Goal: Task Accomplishment & Management: Manage account settings

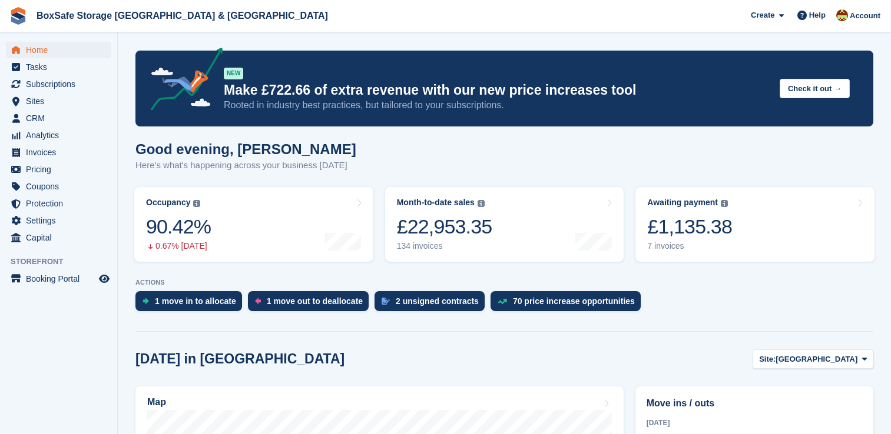
scroll to position [254, 0]
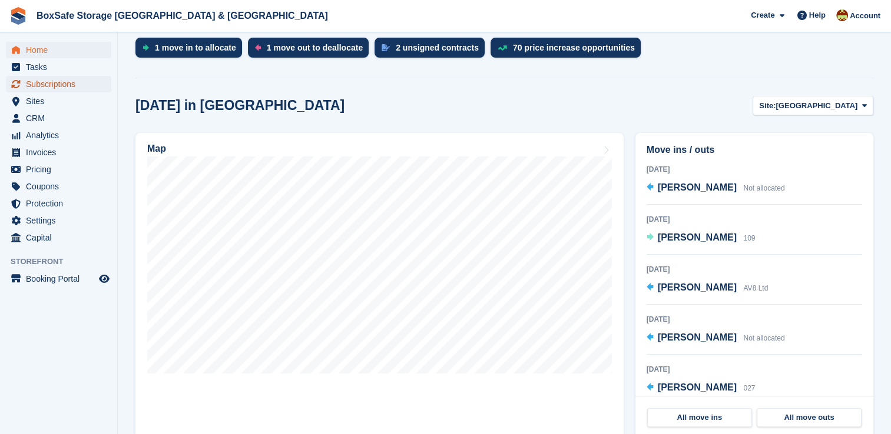
click at [69, 91] on span "Subscriptions" at bounding box center [61, 84] width 71 height 16
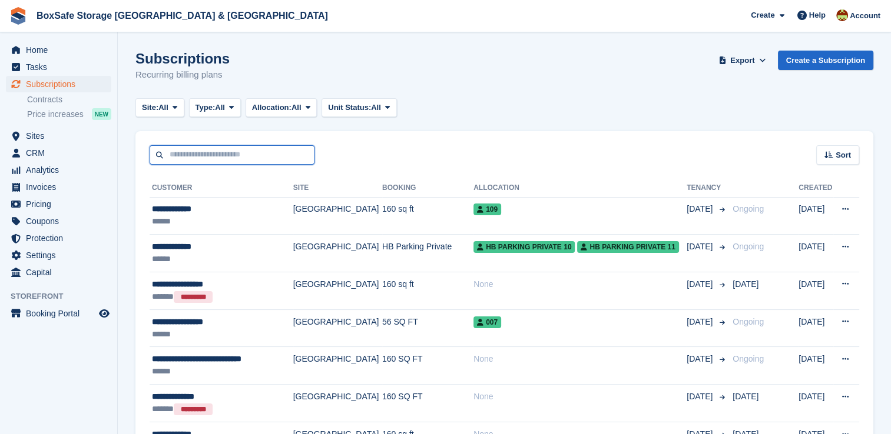
click at [205, 154] on input "text" at bounding box center [232, 154] width 165 height 19
type input "*"
type input "******"
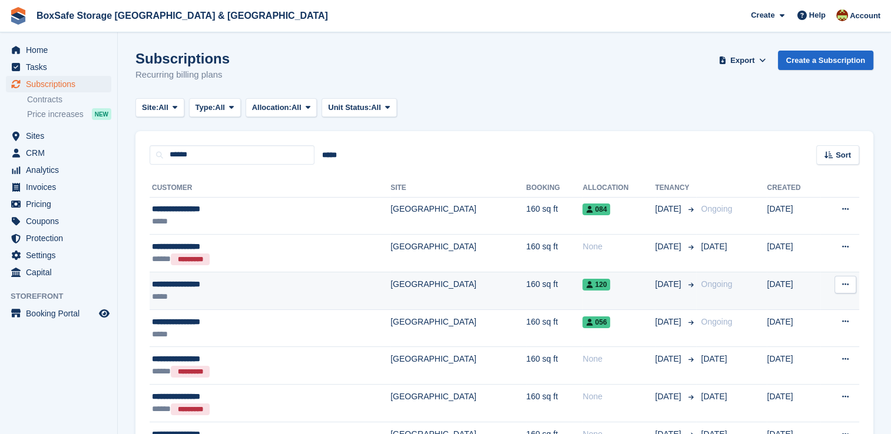
click at [582, 284] on div "120" at bounding box center [618, 284] width 72 height 12
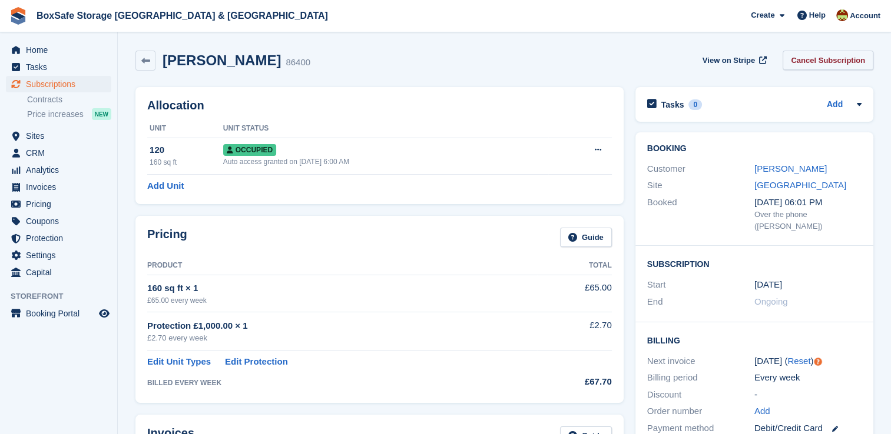
click at [842, 59] on link "Cancel Subscription" at bounding box center [827, 60] width 91 height 19
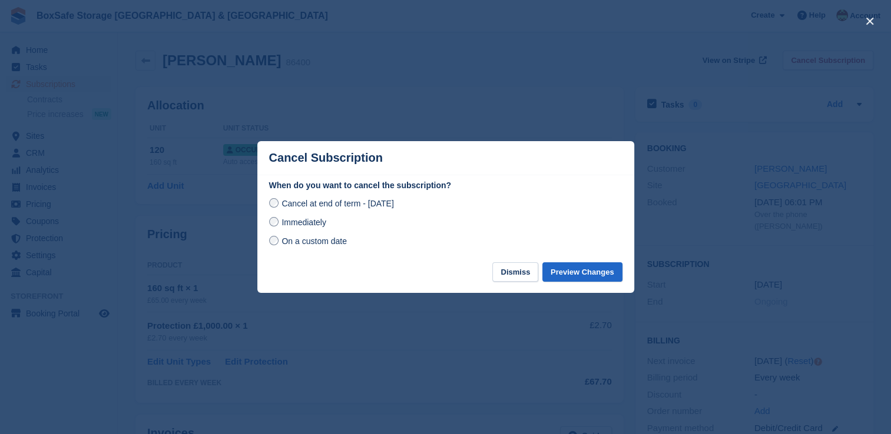
click at [320, 246] on span "On a custom date" at bounding box center [313, 241] width 65 height 9
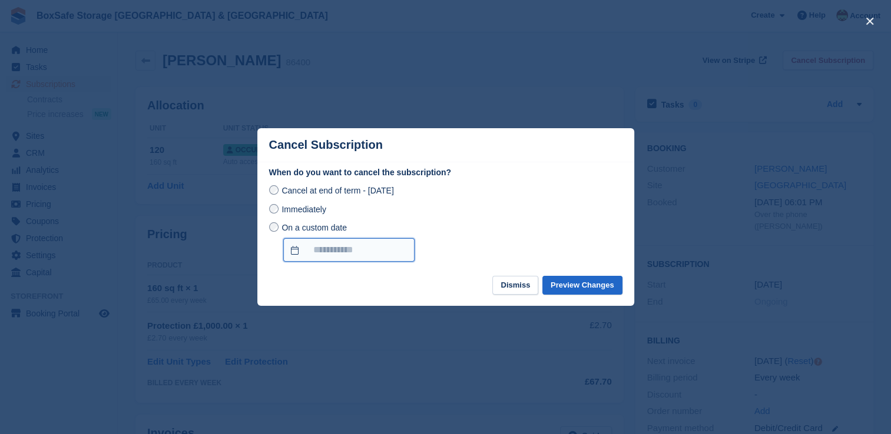
click at [320, 246] on input "On a custom date" at bounding box center [348, 250] width 131 height 24
click at [526, 284] on button "Dismiss" at bounding box center [515, 285] width 46 height 19
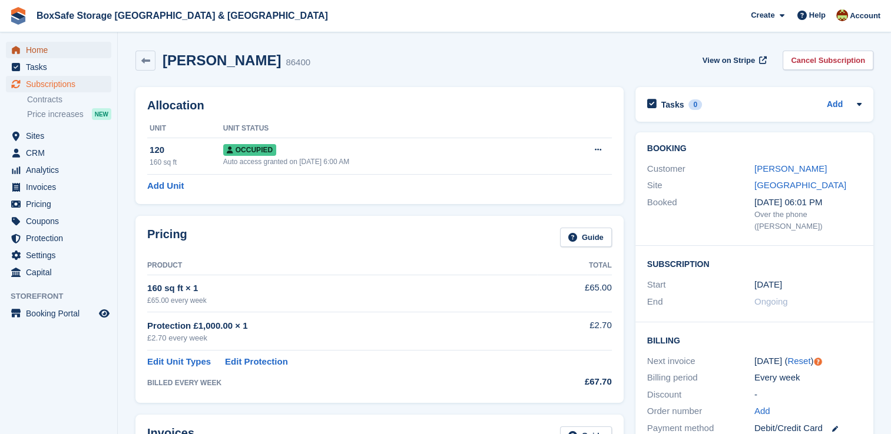
click at [62, 49] on span "Home" at bounding box center [61, 50] width 71 height 16
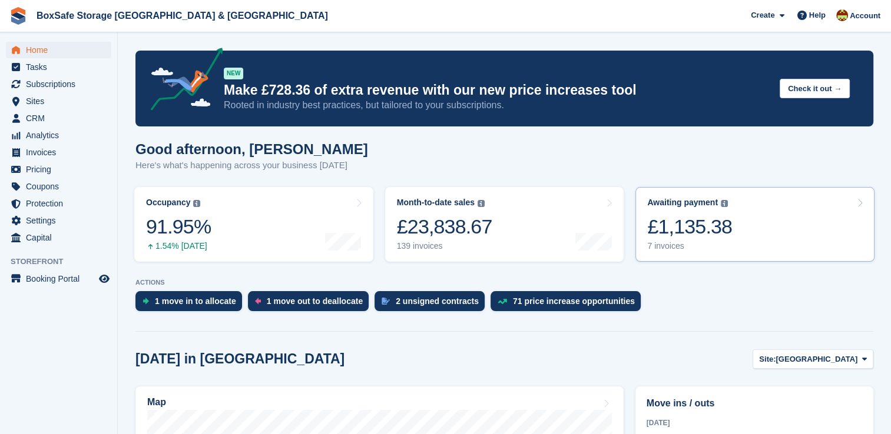
click at [751, 233] on link "Awaiting payment The total outstanding balance on all open invoices. £1,135.38 …" at bounding box center [754, 224] width 239 height 75
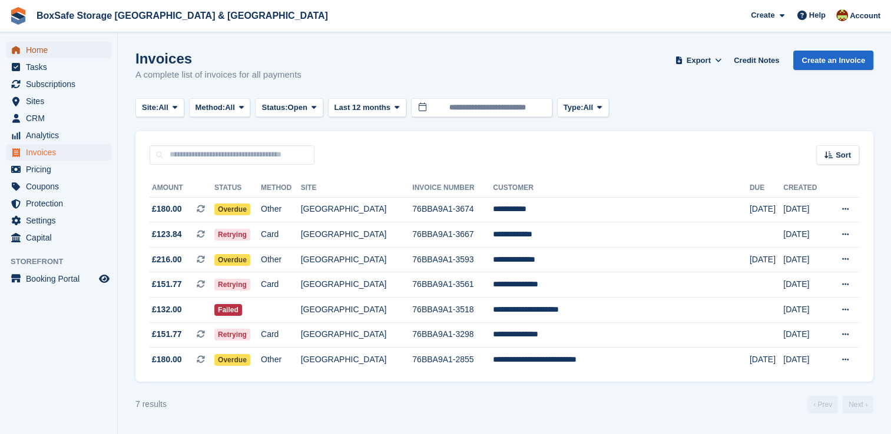
click at [26, 50] on span "Home" at bounding box center [61, 50] width 71 height 16
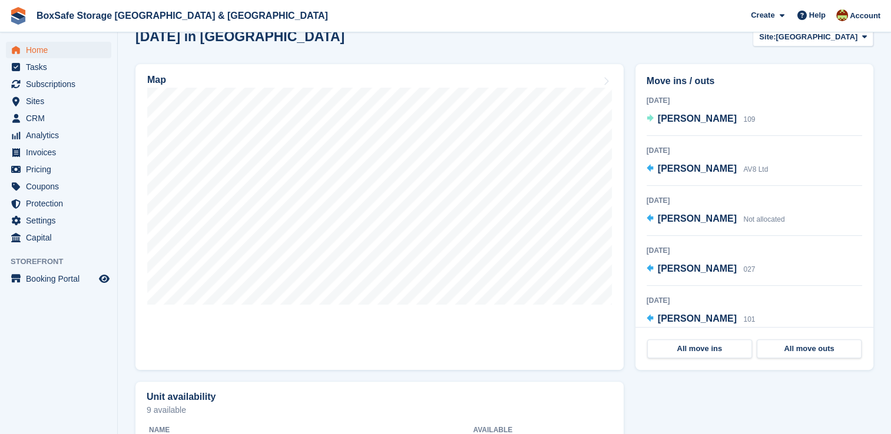
scroll to position [325, 0]
